Goal: Information Seeking & Learning: Learn about a topic

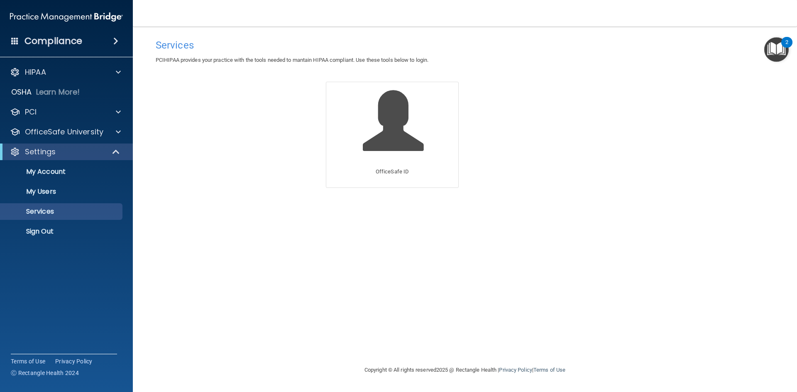
click at [773, 48] on img "Open Resource Center, 2 new notifications" at bounding box center [776, 49] width 24 height 24
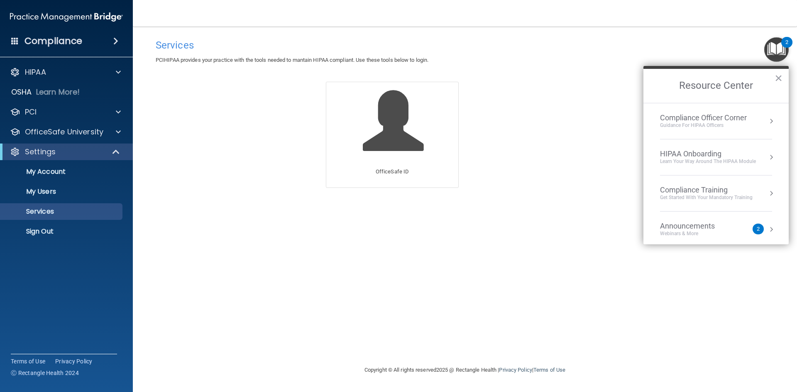
click at [755, 227] on div "2" at bounding box center [758, 229] width 11 height 11
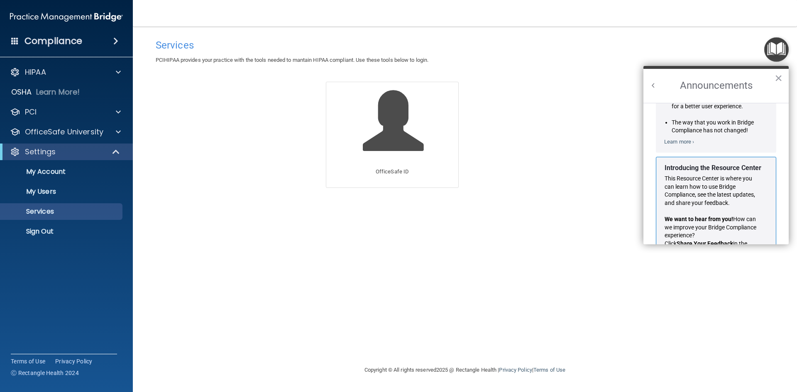
scroll to position [104, 0]
click at [83, 42] on div "Compliance" at bounding box center [66, 41] width 133 height 18
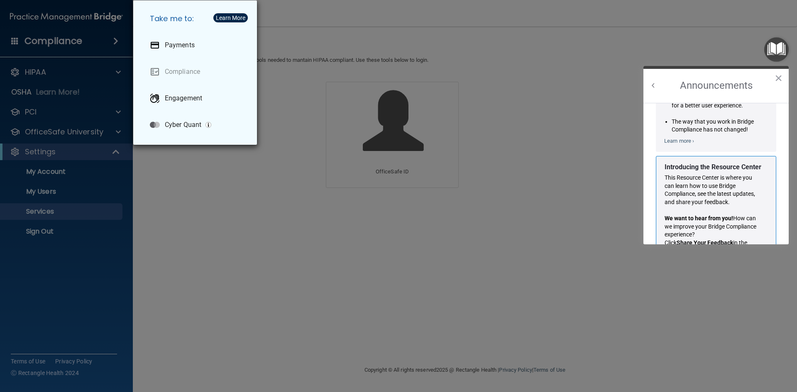
click at [86, 41] on div "Take me to: Payments Compliance Engagement Cyber Quant" at bounding box center [398, 196] width 797 height 392
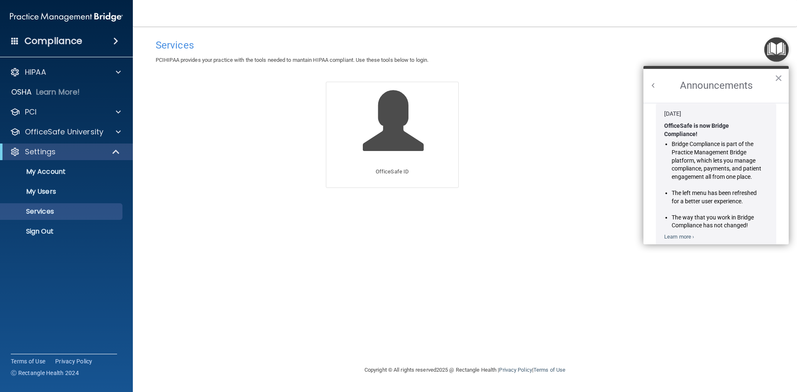
scroll to position [0, 0]
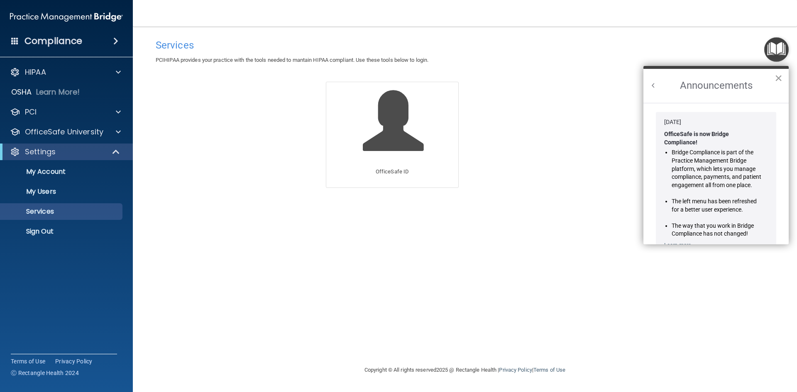
click at [777, 76] on button "×" at bounding box center [779, 77] width 8 height 13
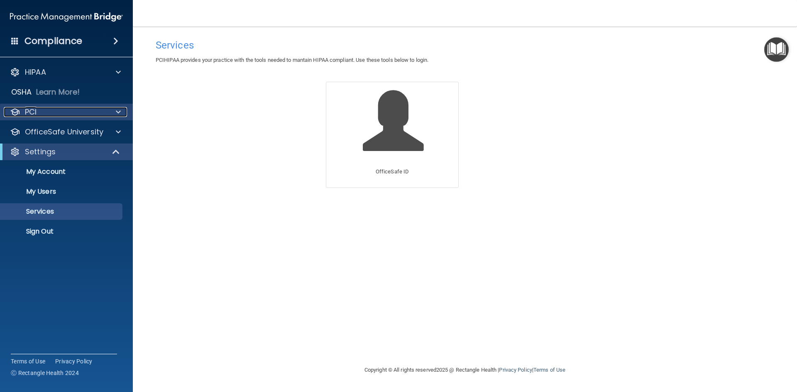
click at [95, 110] on div "PCI" at bounding box center [55, 112] width 103 height 10
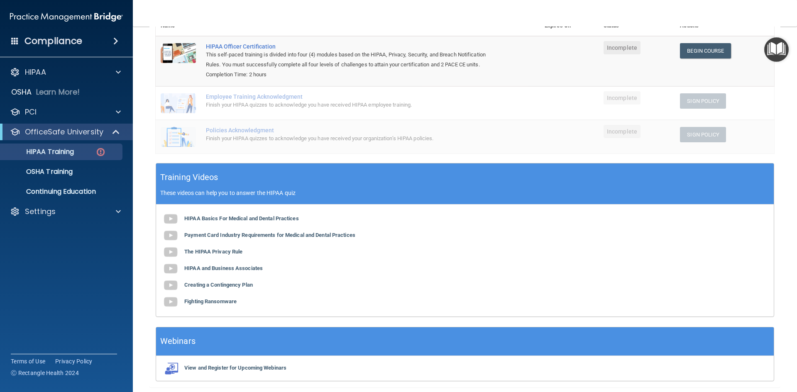
scroll to position [125, 0]
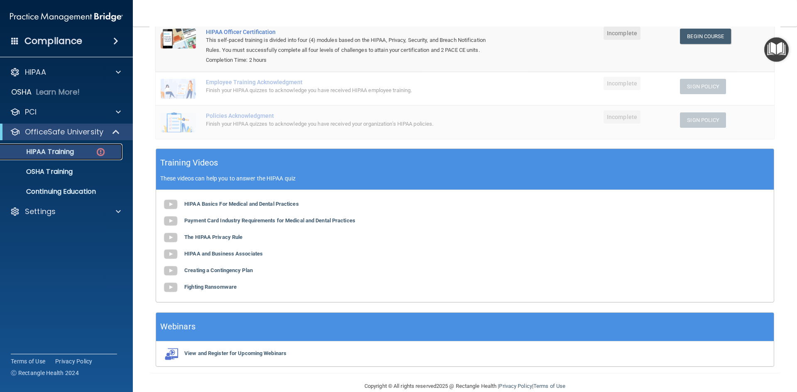
click at [101, 151] on img at bounding box center [100, 152] width 10 height 10
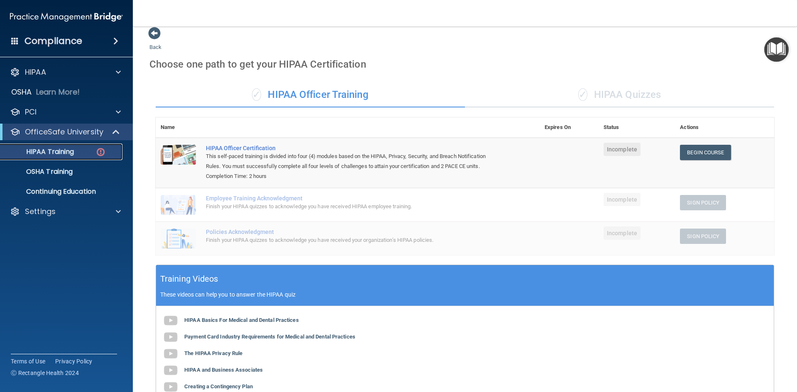
scroll to position [0, 0]
